Goal: Transaction & Acquisition: Purchase product/service

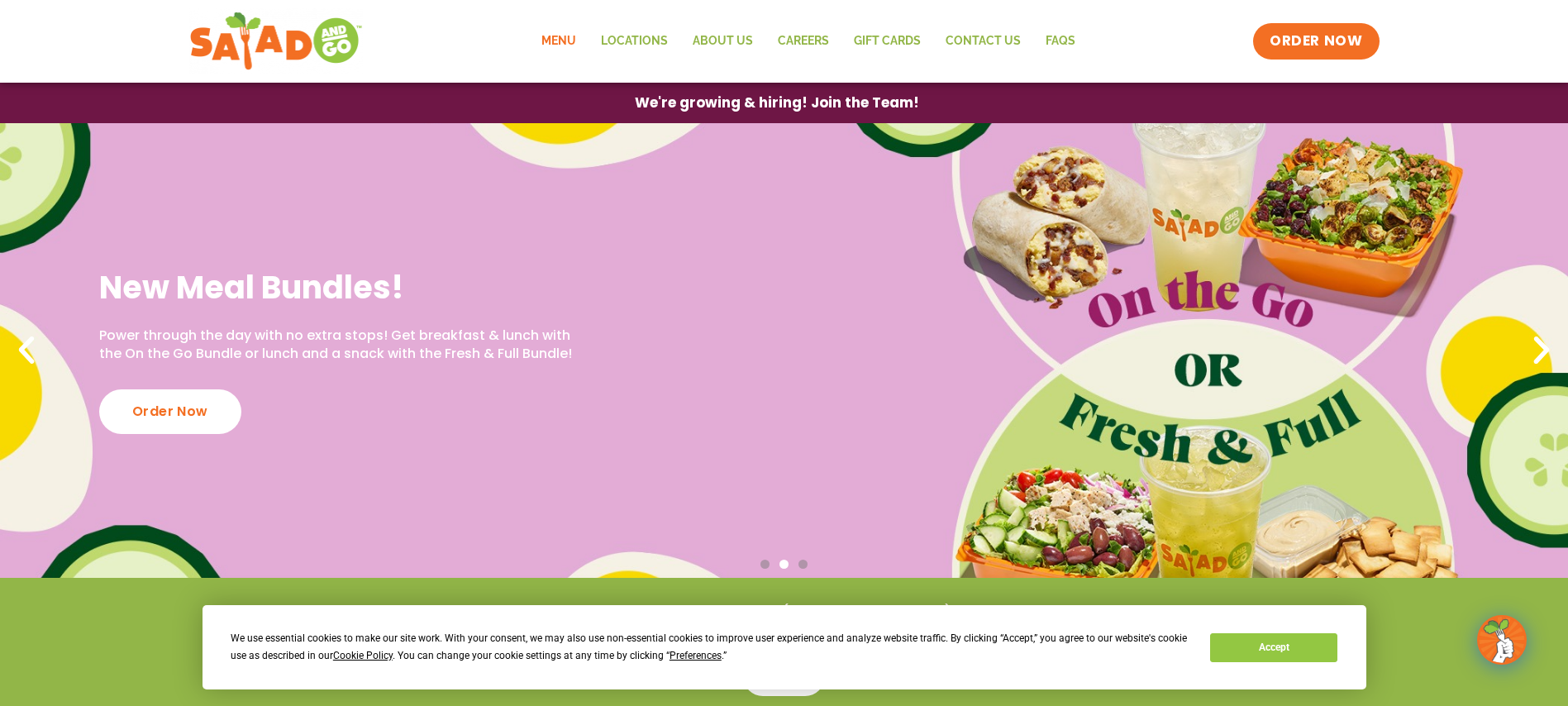
click at [569, 40] on link "Menu" at bounding box center [558, 40] width 60 height 38
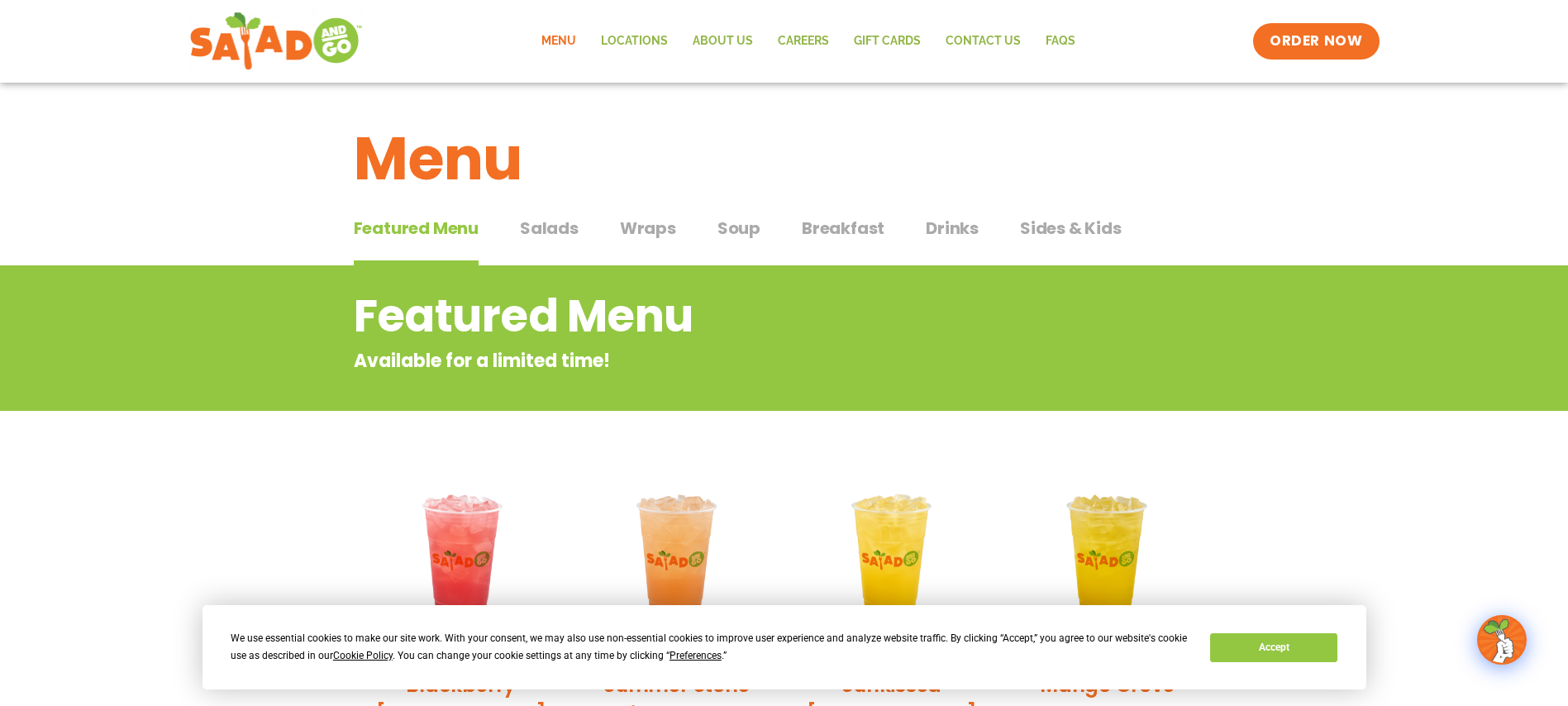
click at [804, 225] on span "Breakfast" at bounding box center [843, 227] width 82 height 25
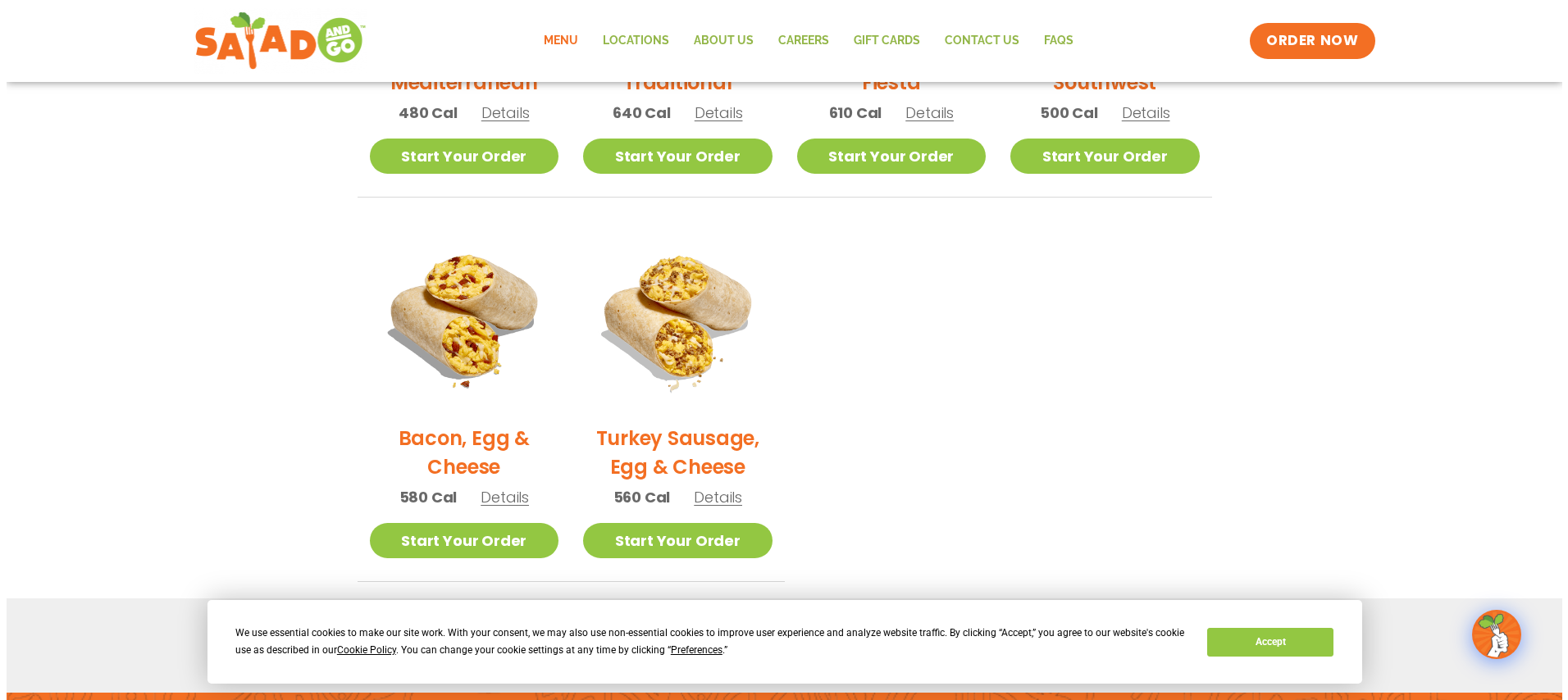
scroll to position [648, 0]
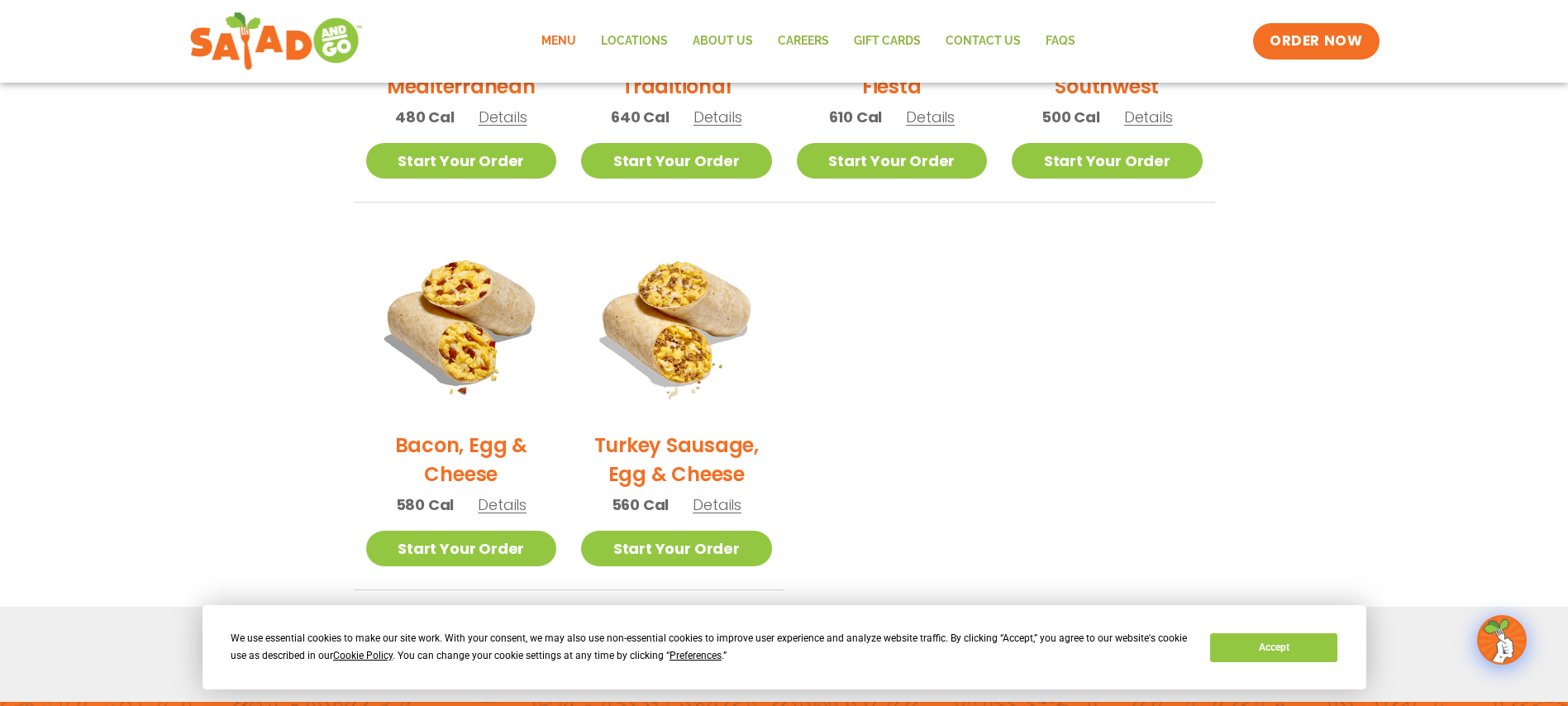
click at [484, 502] on span "Details" at bounding box center [501, 504] width 49 height 21
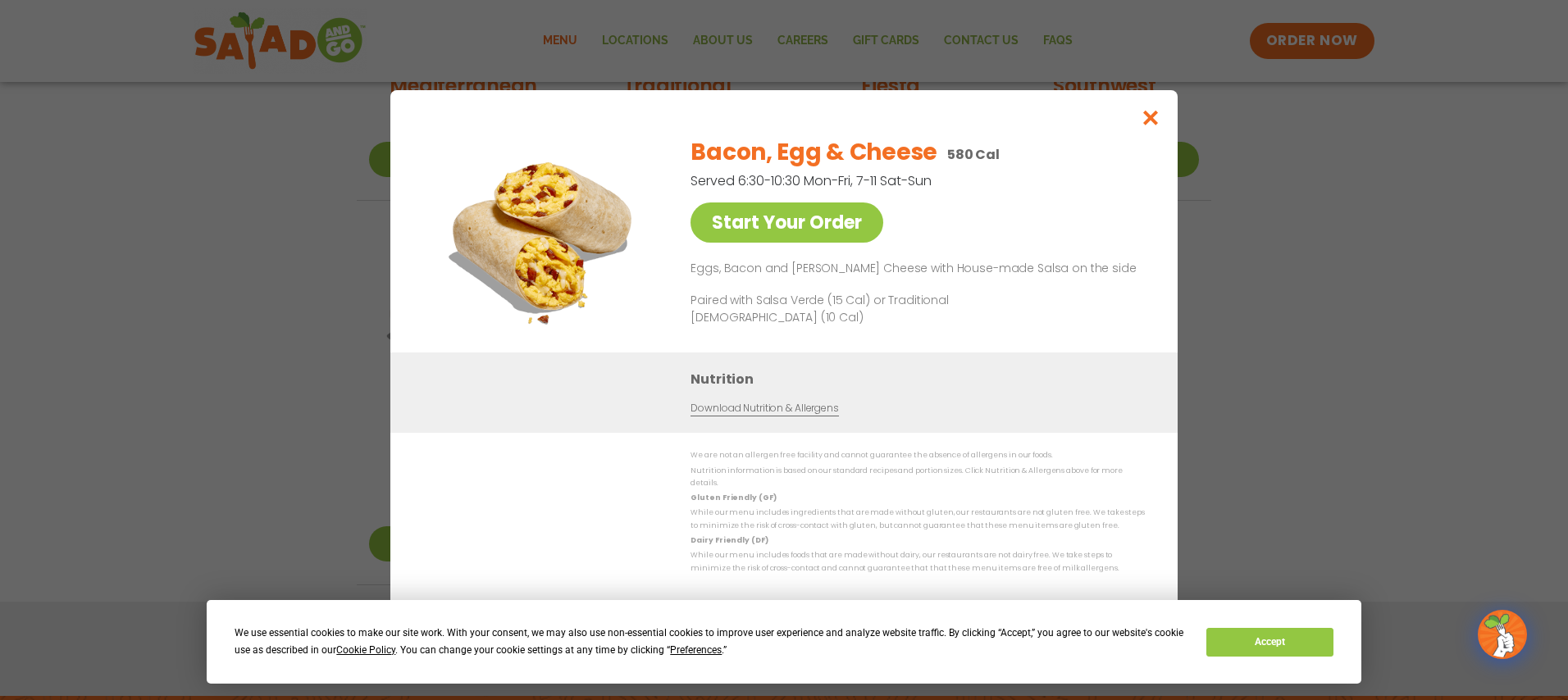
click at [762, 413] on link "Download Nutrition & Allergens" at bounding box center [764, 408] width 147 height 15
click at [1151, 124] on icon "Close modal" at bounding box center [1151, 117] width 21 height 17
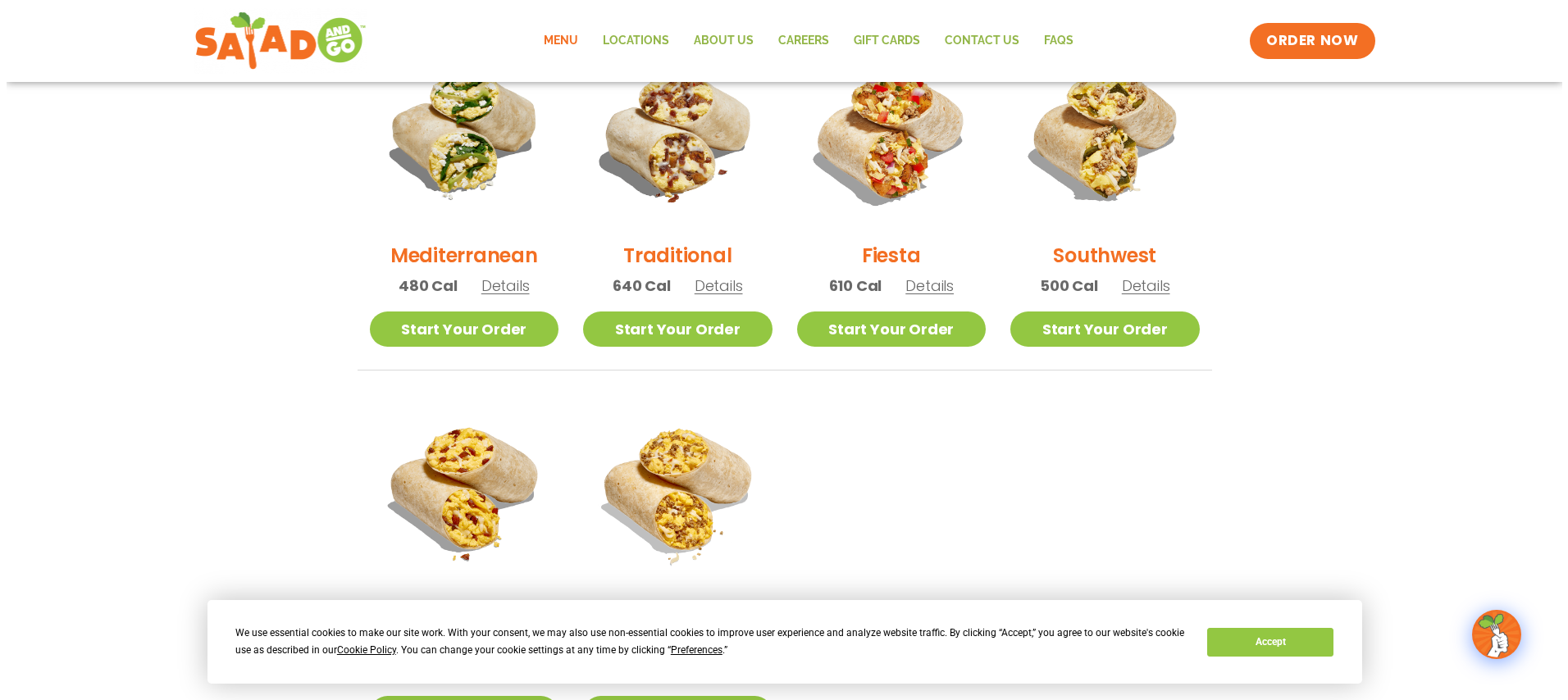
scroll to position [475, 0]
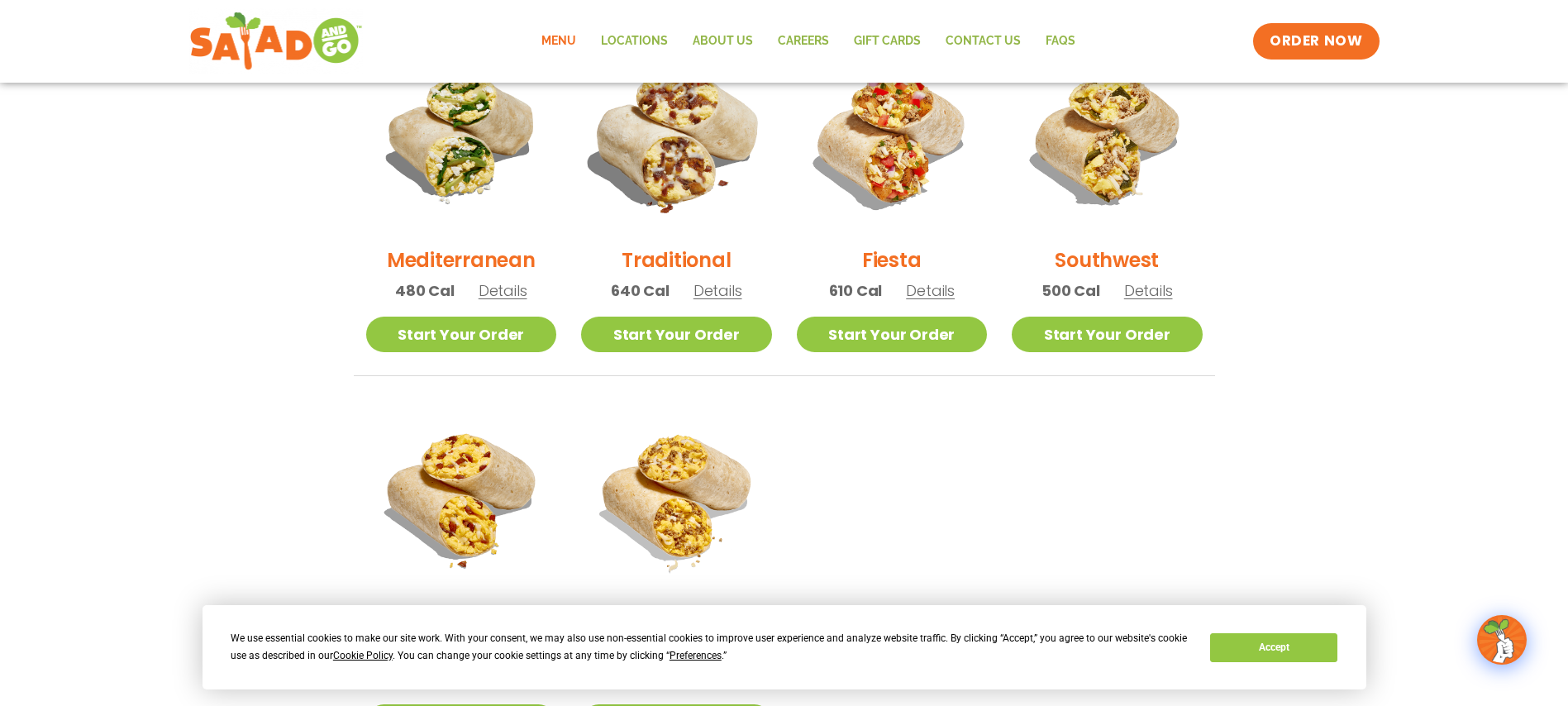
click at [649, 152] on img at bounding box center [676, 138] width 224 height 224
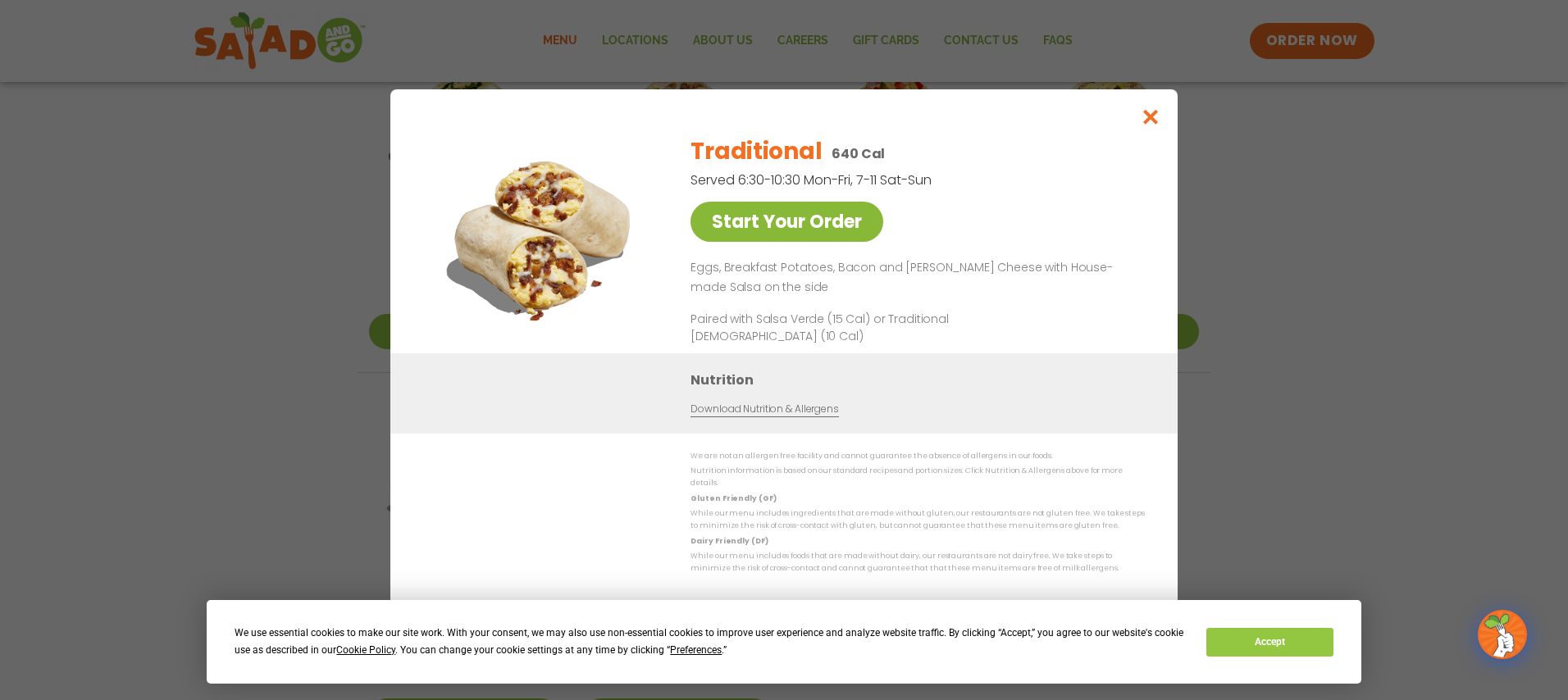
click at [793, 240] on link "Start Your Order" at bounding box center [787, 222] width 193 height 40
